Goal: Information Seeking & Learning: Learn about a topic

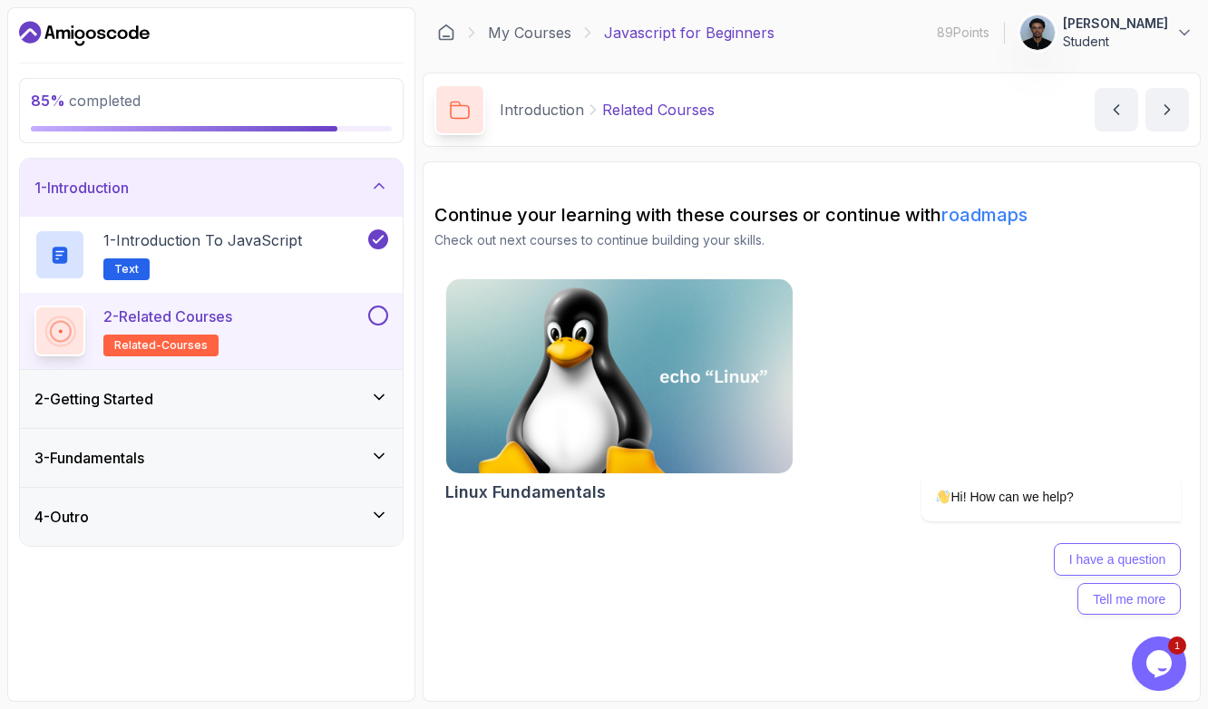
click at [153, 405] on h3 "2 - Getting Started" at bounding box center [93, 399] width 119 height 22
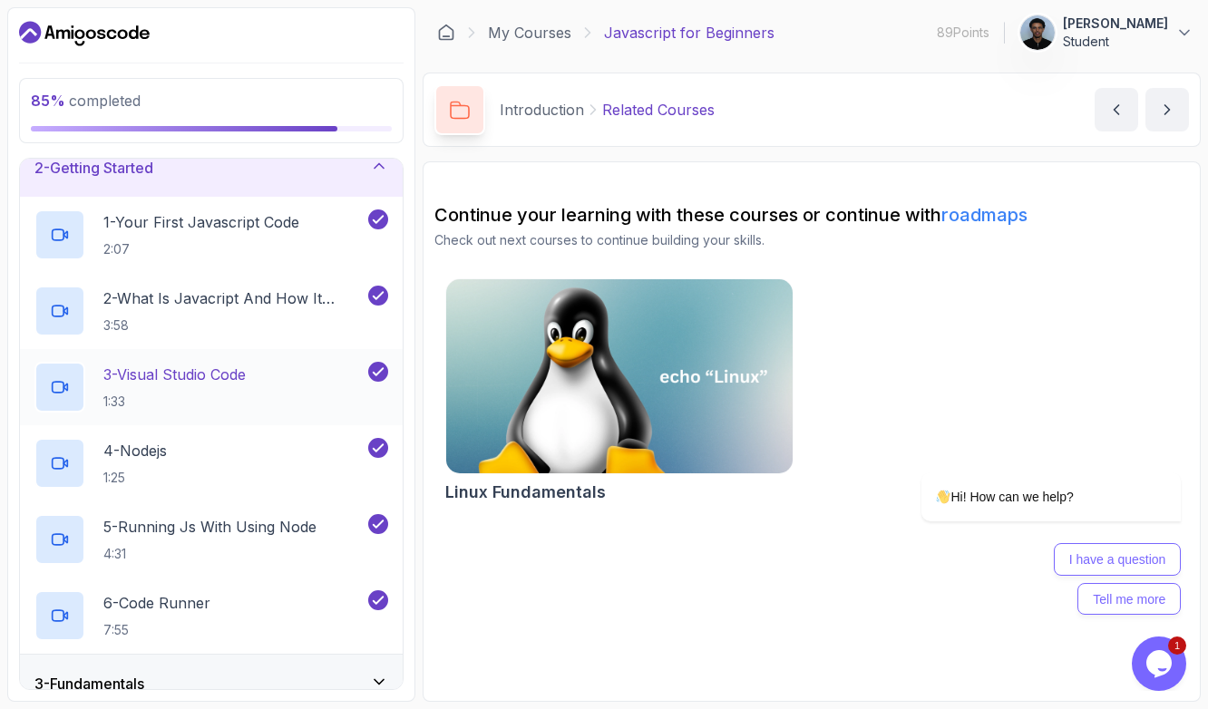
scroll to position [161, 0]
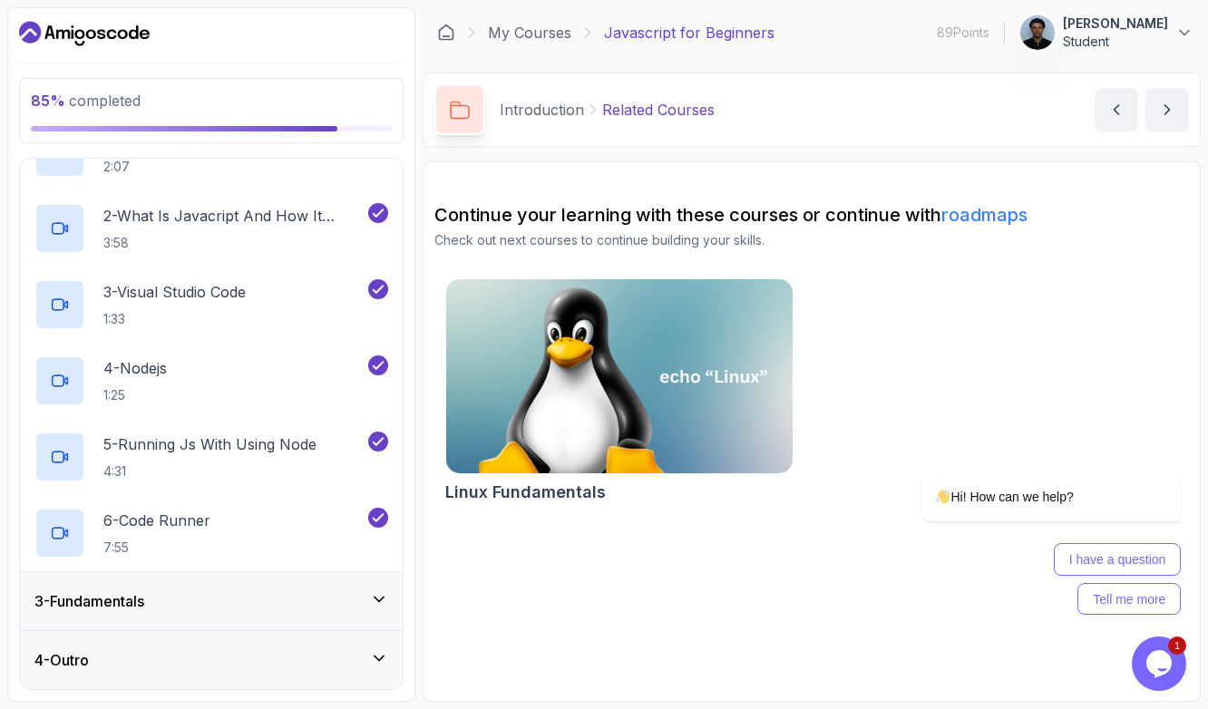
click at [99, 596] on h3 "3 - Fundamentals" at bounding box center [89, 601] width 110 height 22
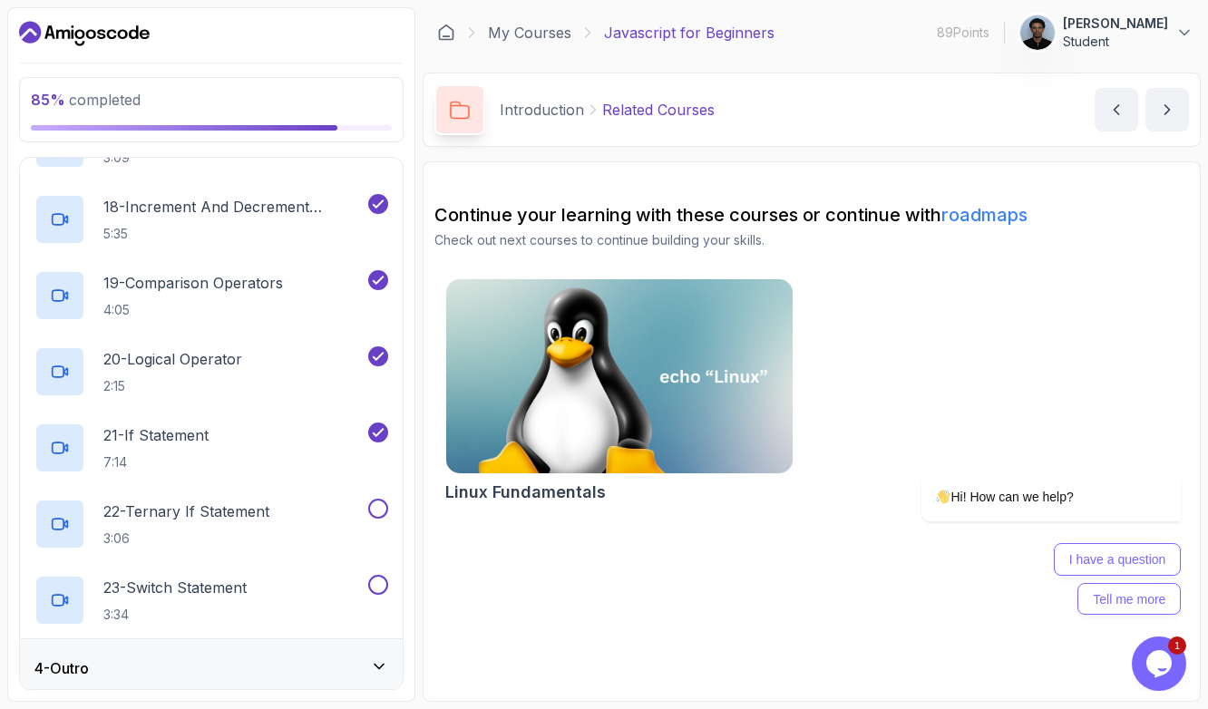
scroll to position [1456, 0]
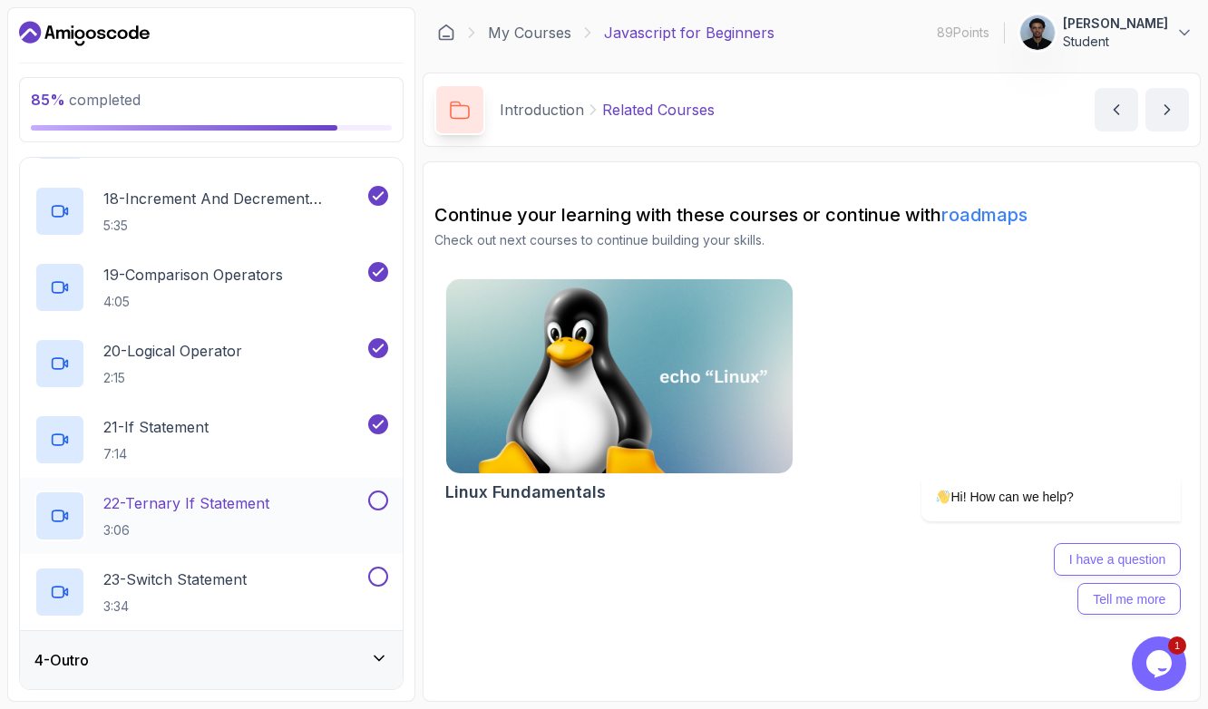
click at [206, 517] on h2 "22 - Ternary If Statement 3:06" at bounding box center [186, 516] width 166 height 47
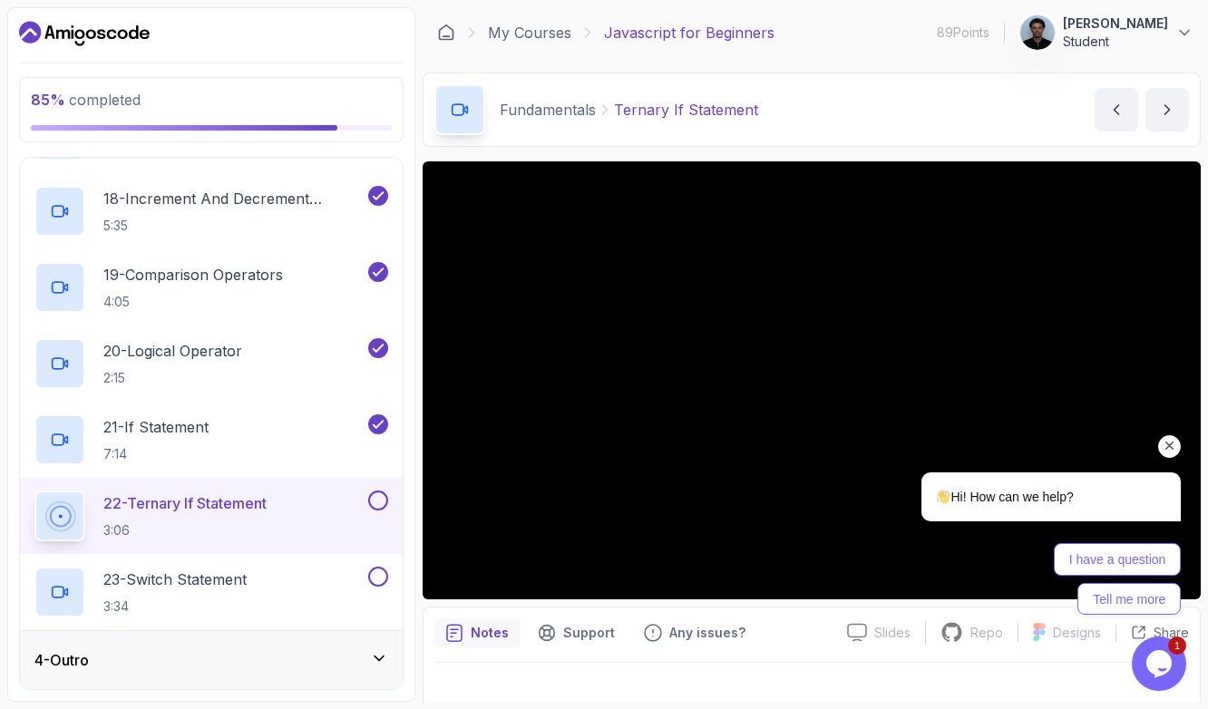
click at [910, 576] on div "I have a question Tell me more" at bounding box center [1027, 579] width 307 height 72
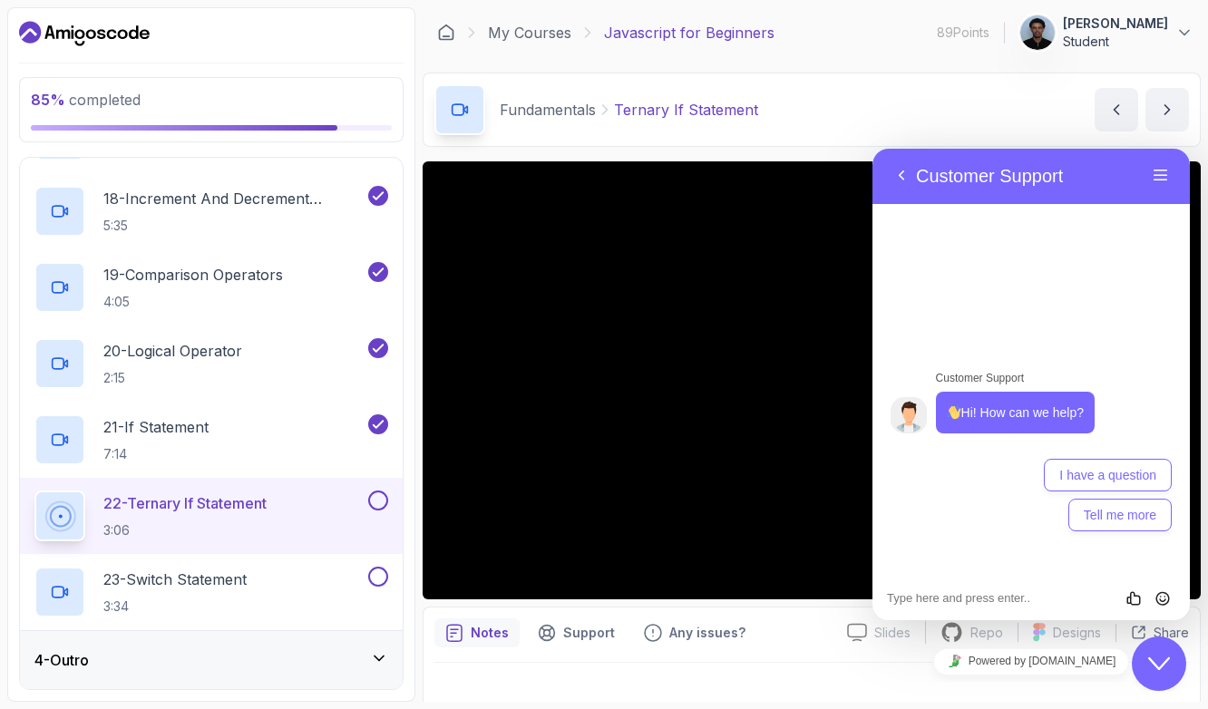
click at [1148, 662] on icon "Close Chat This icon closes the chat window." at bounding box center [1159, 664] width 22 height 22
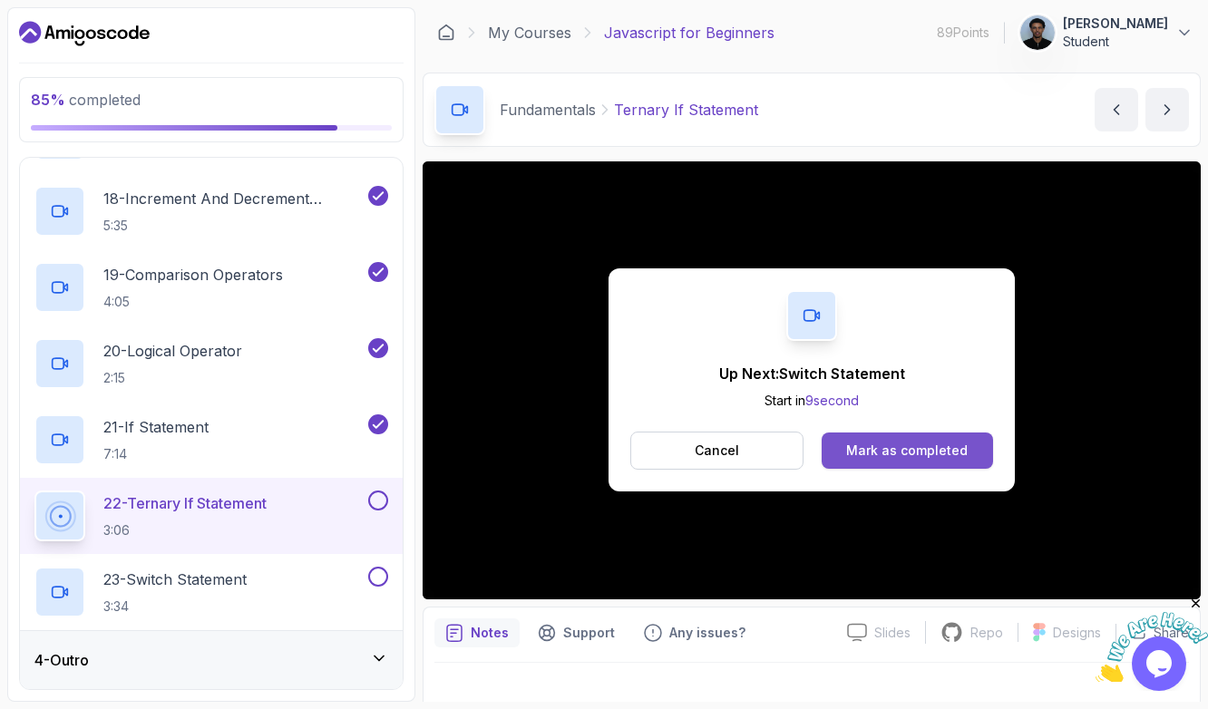
click at [915, 454] on div "Mark as completed" at bounding box center [907, 451] width 122 height 18
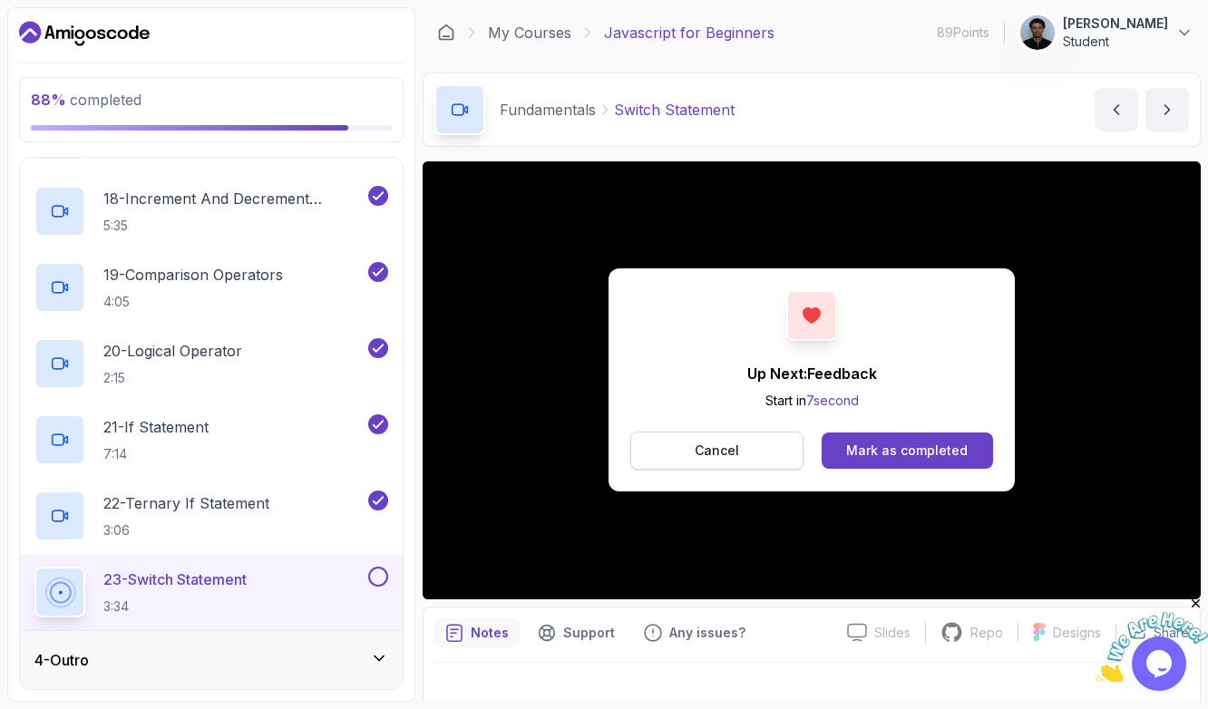
click at [693, 455] on button "Cancel" at bounding box center [716, 451] width 173 height 38
click at [909, 452] on div "Mark as completed" at bounding box center [907, 451] width 122 height 18
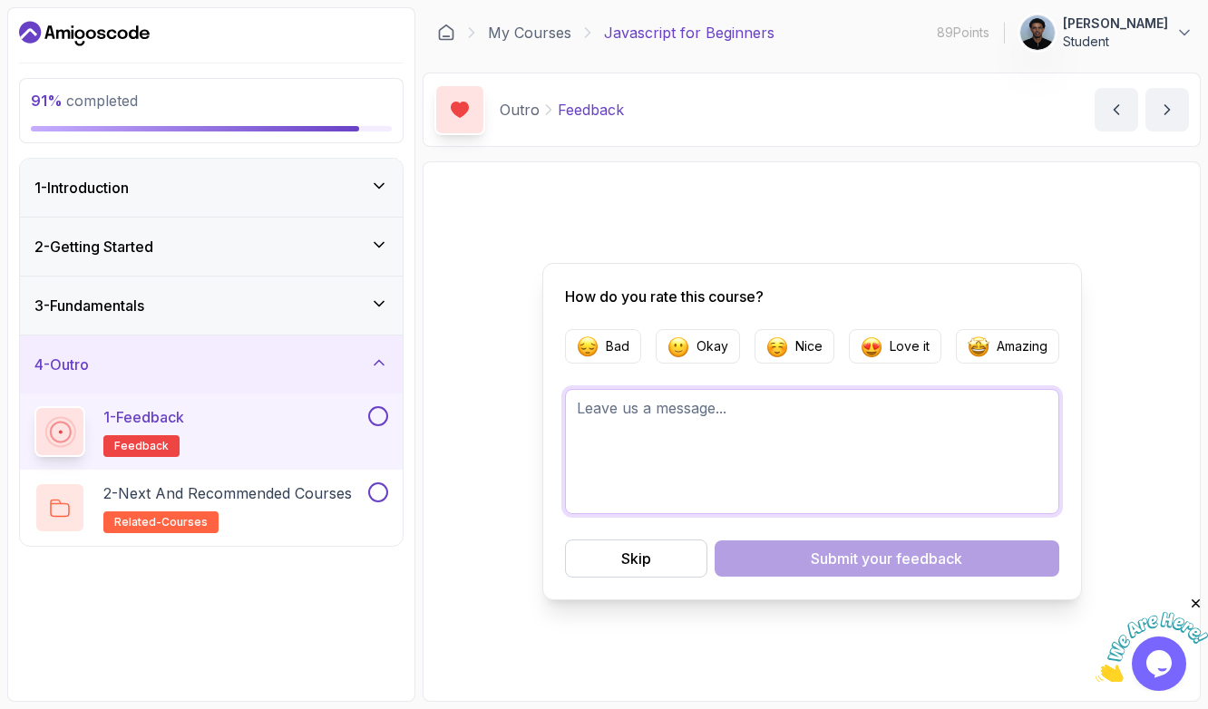
click at [665, 415] on textarea at bounding box center [812, 451] width 494 height 125
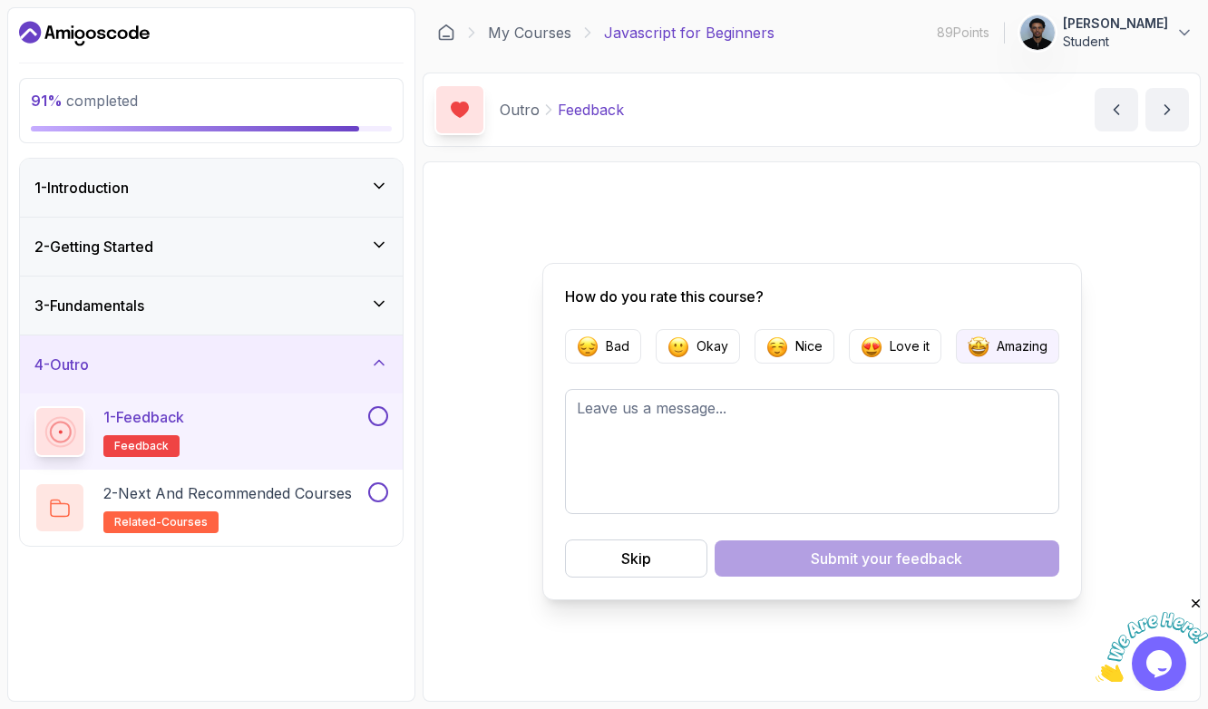
click at [987, 347] on img "button" at bounding box center [979, 347] width 22 height 22
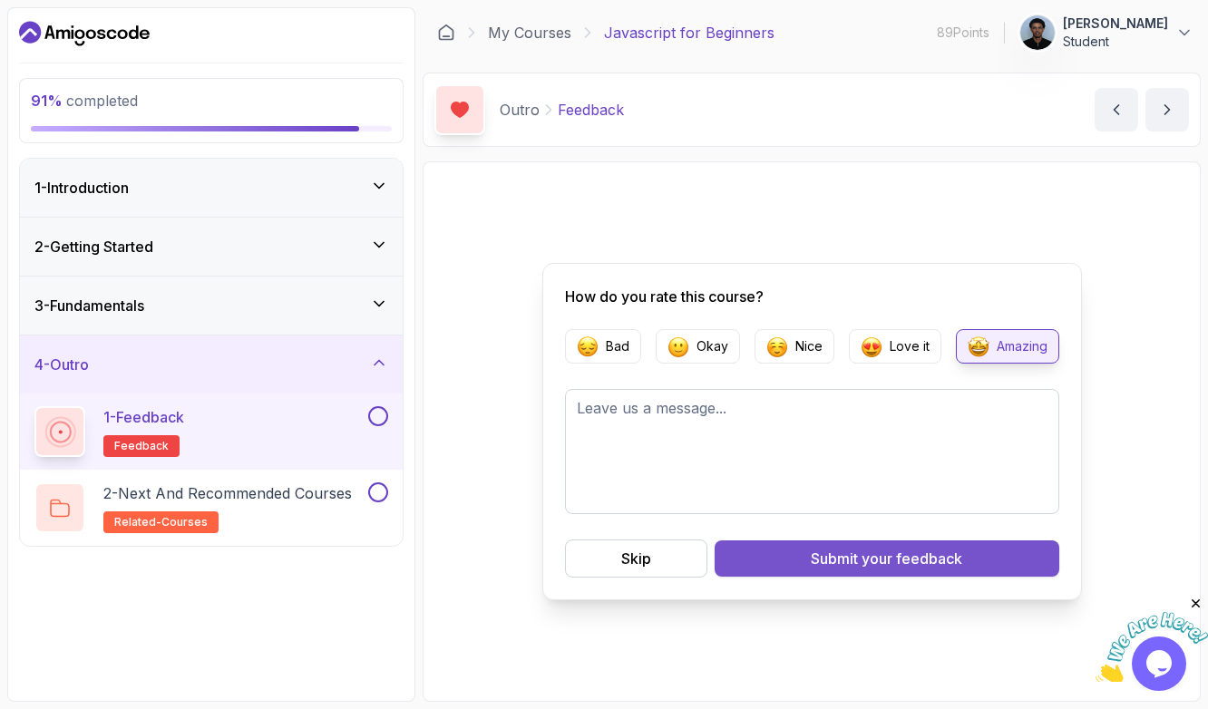
click at [797, 560] on button "Submit your feedback" at bounding box center [887, 559] width 345 height 36
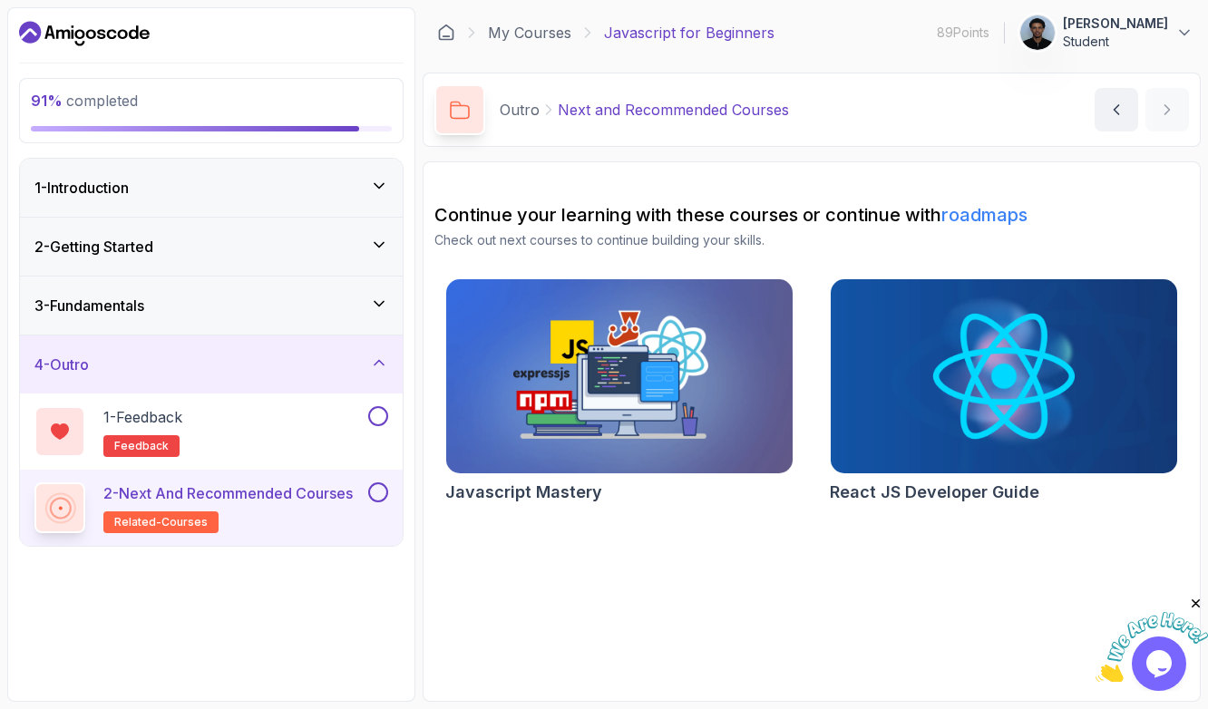
click at [651, 339] on img at bounding box center [619, 377] width 364 height 204
click at [376, 426] on button "1 - Feedback feedback" at bounding box center [211, 431] width 354 height 51
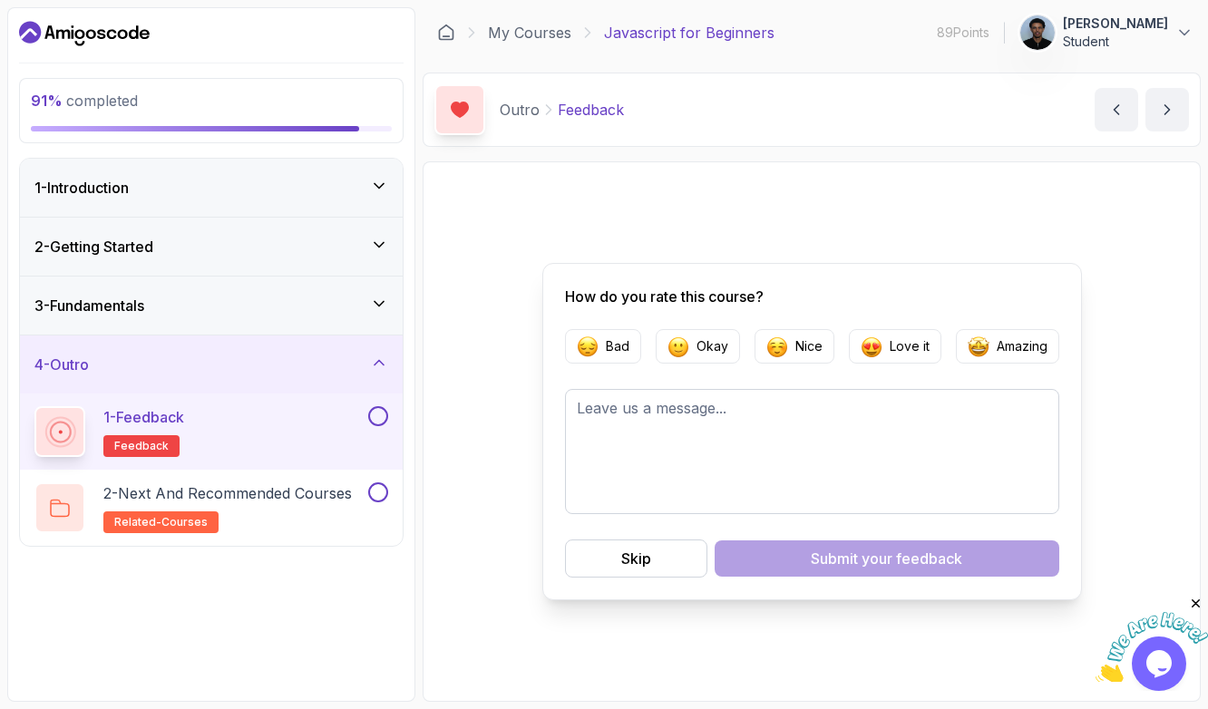
click at [378, 416] on button at bounding box center [378, 416] width 20 height 20
click at [380, 488] on button at bounding box center [378, 493] width 20 height 20
click at [611, 566] on button "Skip" at bounding box center [636, 559] width 142 height 38
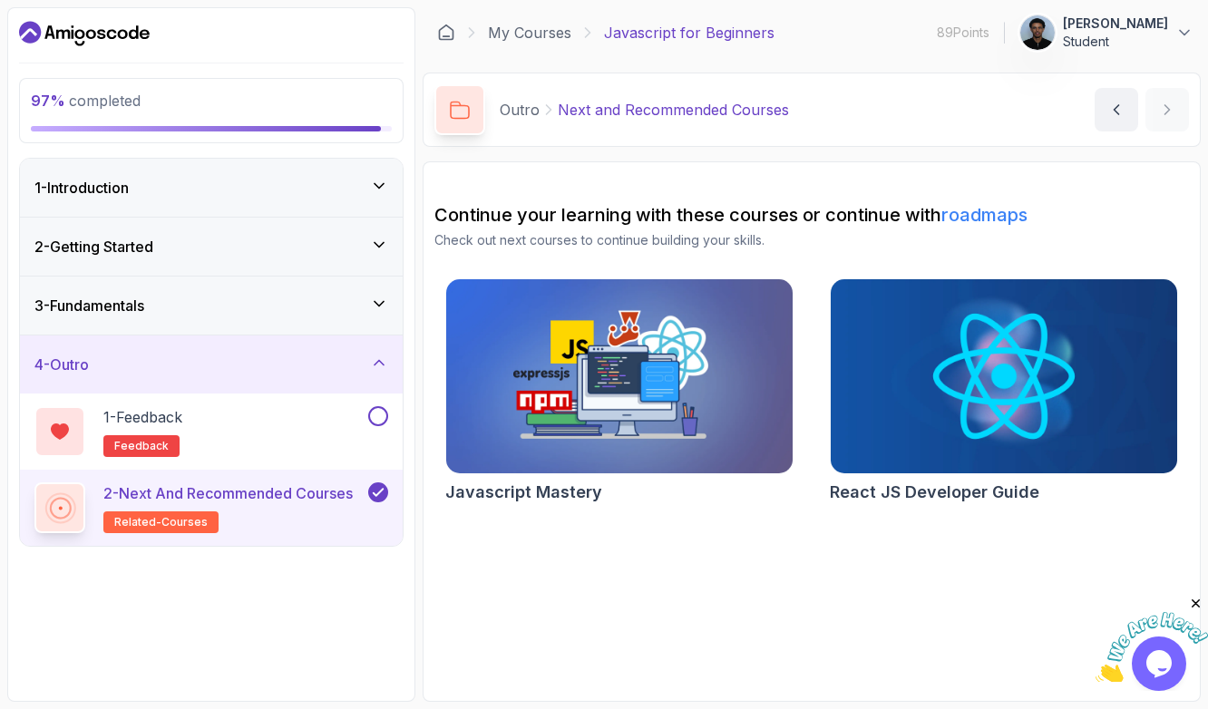
click at [558, 414] on img at bounding box center [619, 377] width 364 height 204
click at [368, 413] on button at bounding box center [378, 416] width 20 height 20
click at [192, 189] on div "1 - Introduction" at bounding box center [211, 188] width 354 height 22
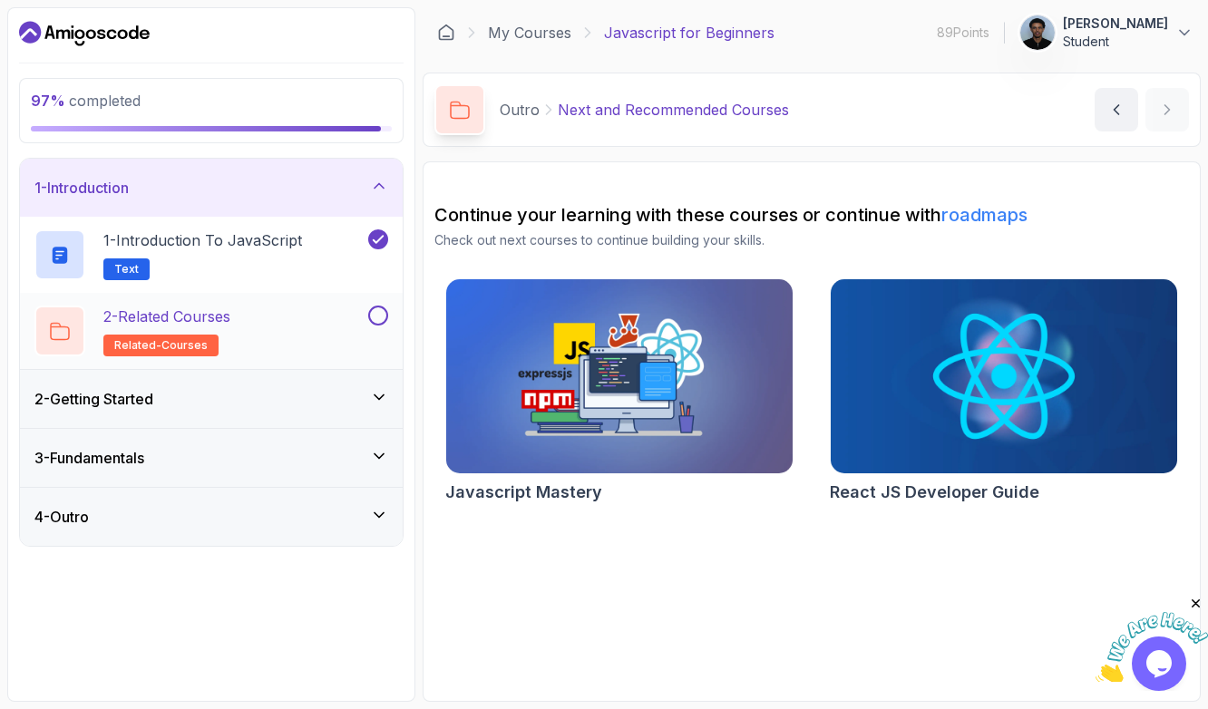
click at [373, 315] on button at bounding box center [378, 316] width 20 height 20
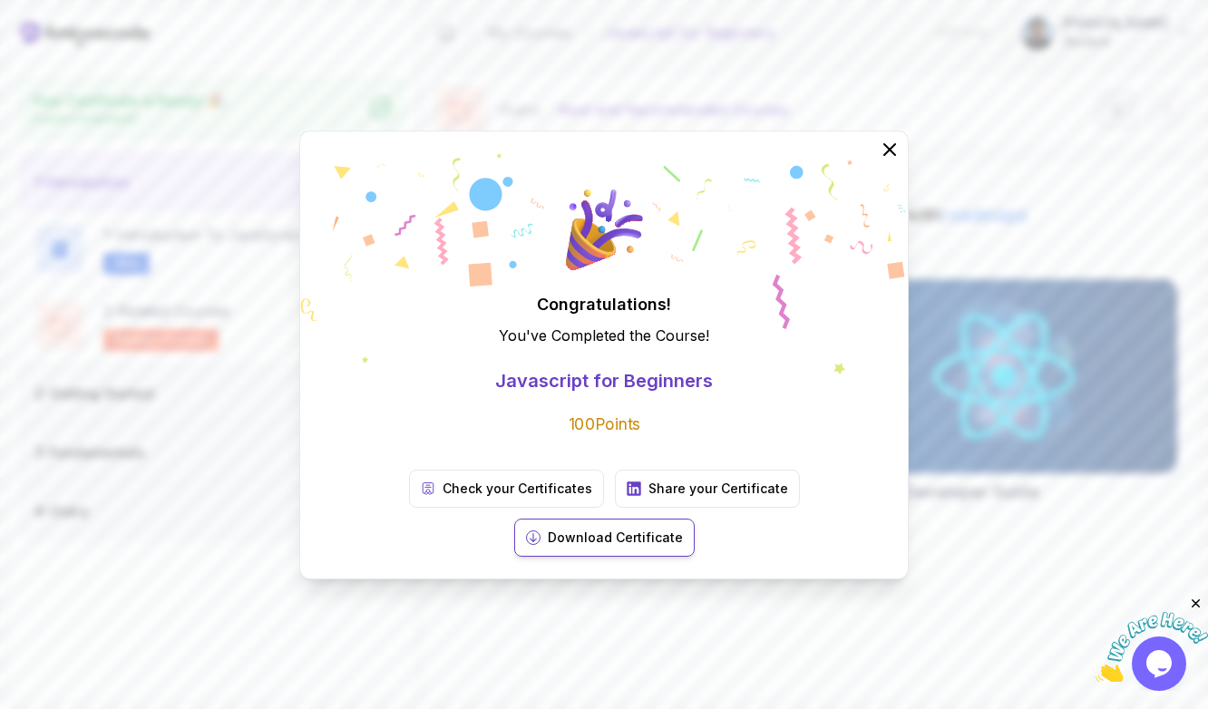
click at [683, 529] on p "Download Certificate" at bounding box center [615, 538] width 135 height 18
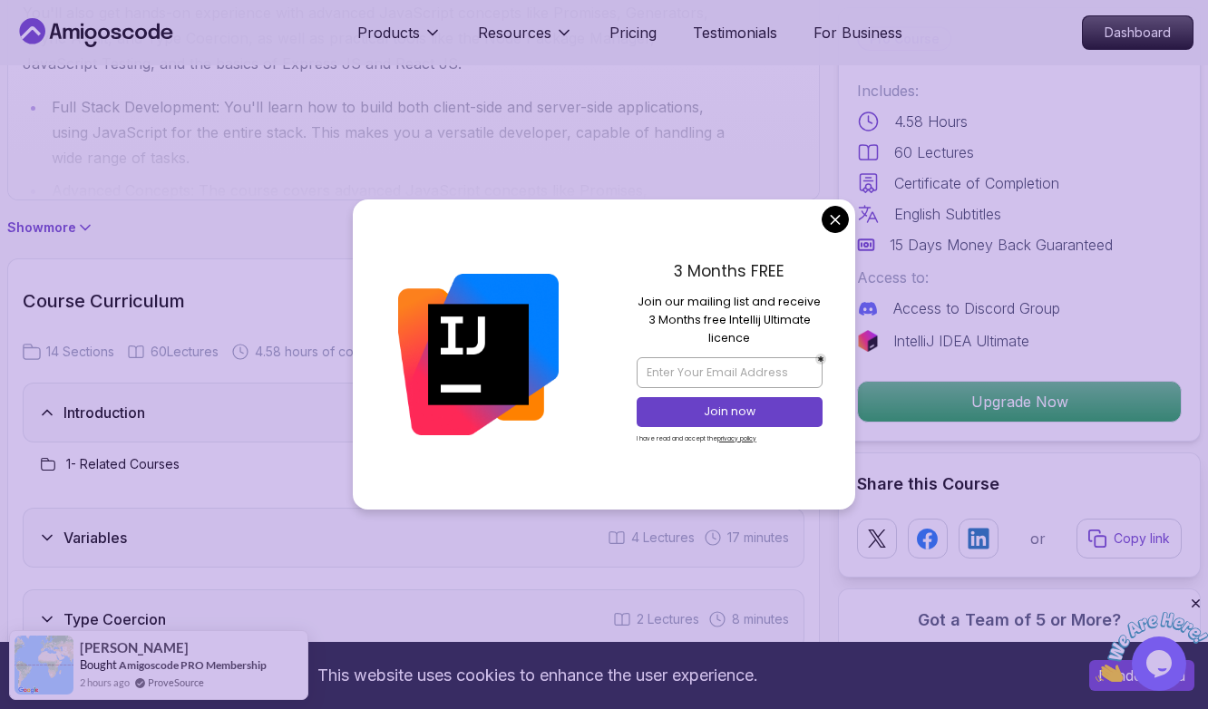
scroll to position [1332, 0]
